Goal: Transaction & Acquisition: Purchase product/service

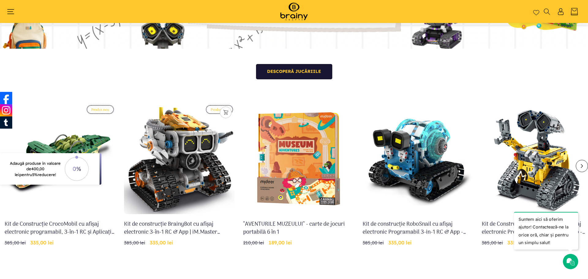
scroll to position [194, 0]
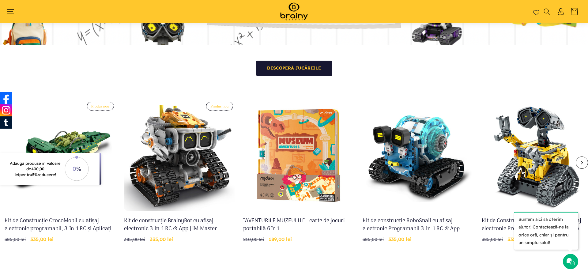
drag, startPoint x: 186, startPoint y: 150, endPoint x: 470, endPoint y: -37, distance: 340.0
click at [198, 92] on div "Produs nou Adăugați în coș Stoc epuizat Kit de Construcție CrocoMobil cu afișaj…" at bounding box center [294, 176] width 588 height 186
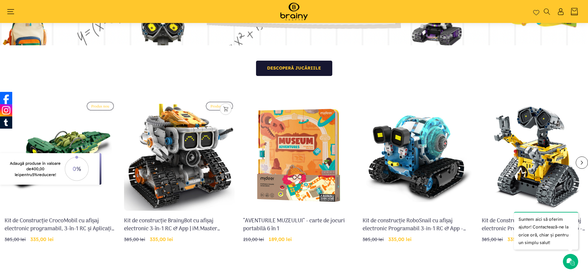
click at [192, 217] on link "Kit de construcție BrainyBot cu afișaj electronic 3-în-1 RC & App | iM.Master (…" at bounding box center [179, 224] width 111 height 15
